Goal: Check status: Check status

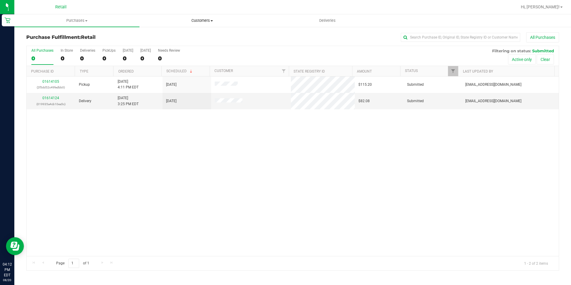
click at [204, 24] on uib-tab-heading "Customers All customers Add a new customer All physicians" at bounding box center [202, 21] width 124 height 12
click at [157, 33] on span "All customers" at bounding box center [160, 35] width 43 height 5
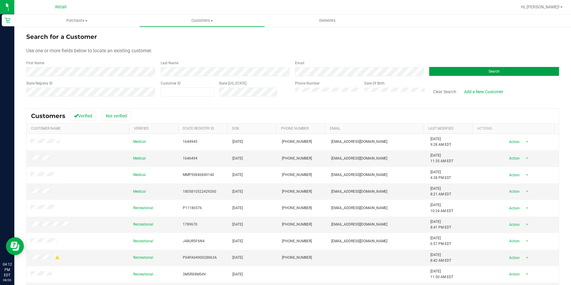
click at [444, 71] on button "Search" at bounding box center [494, 71] width 130 height 9
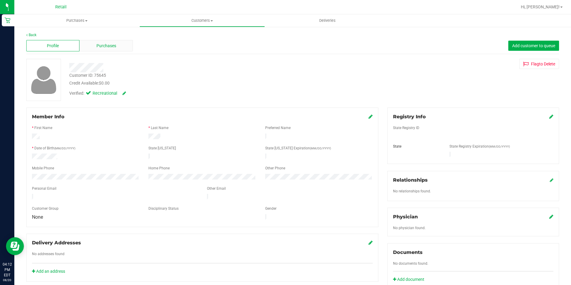
click at [89, 47] on div "Purchases" at bounding box center [105, 45] width 53 height 11
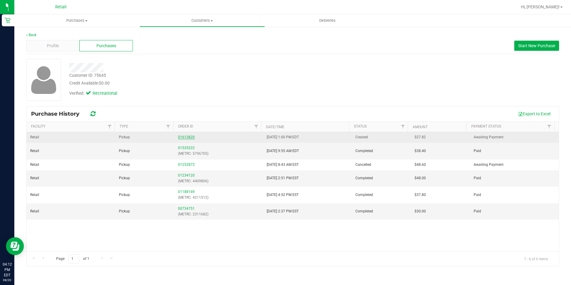
click at [189, 137] on link "01613820" at bounding box center [186, 137] width 17 height 4
